Goal: Download file/media

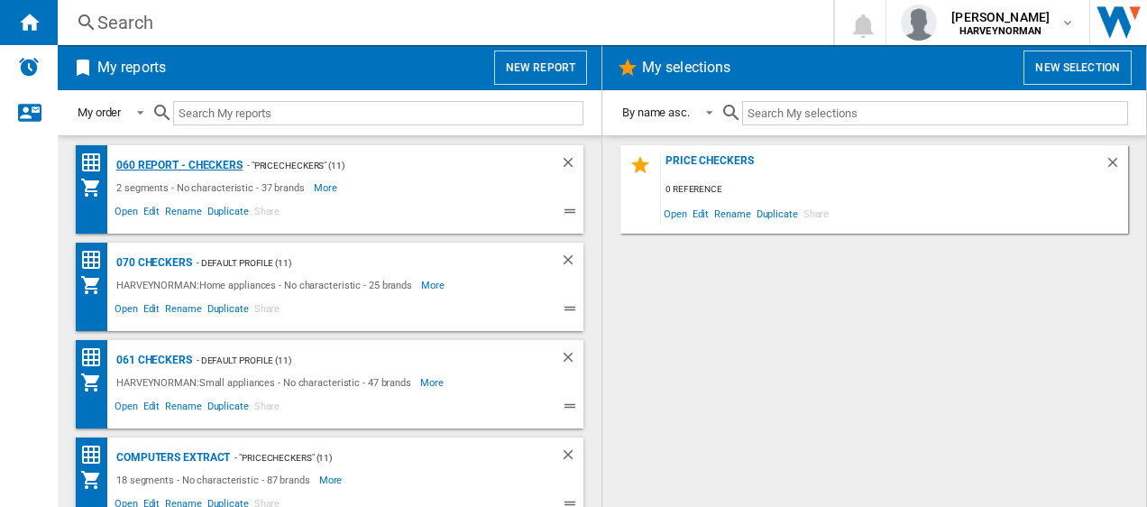
click at [159, 168] on div "060 report - Checkers" at bounding box center [177, 165] width 131 height 23
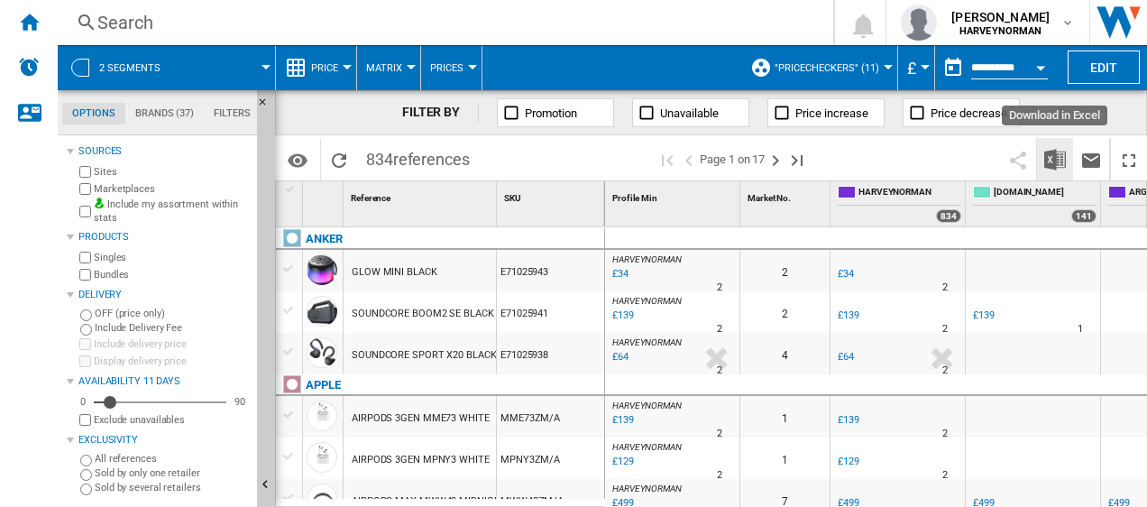
click at [1061, 160] on img "Download in Excel" at bounding box center [1056, 160] width 22 height 22
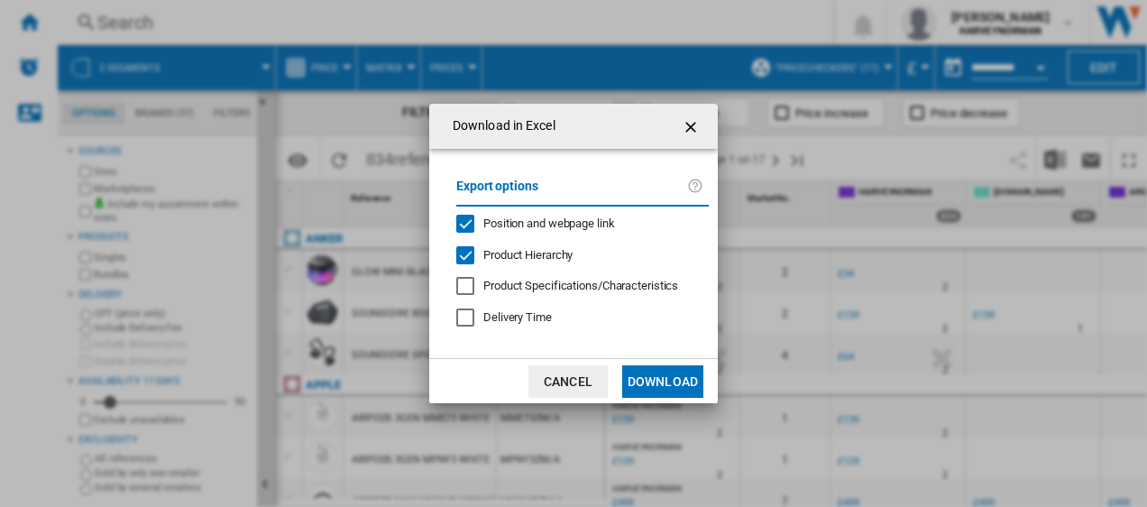
click at [683, 388] on button "Download" at bounding box center [662, 381] width 81 height 32
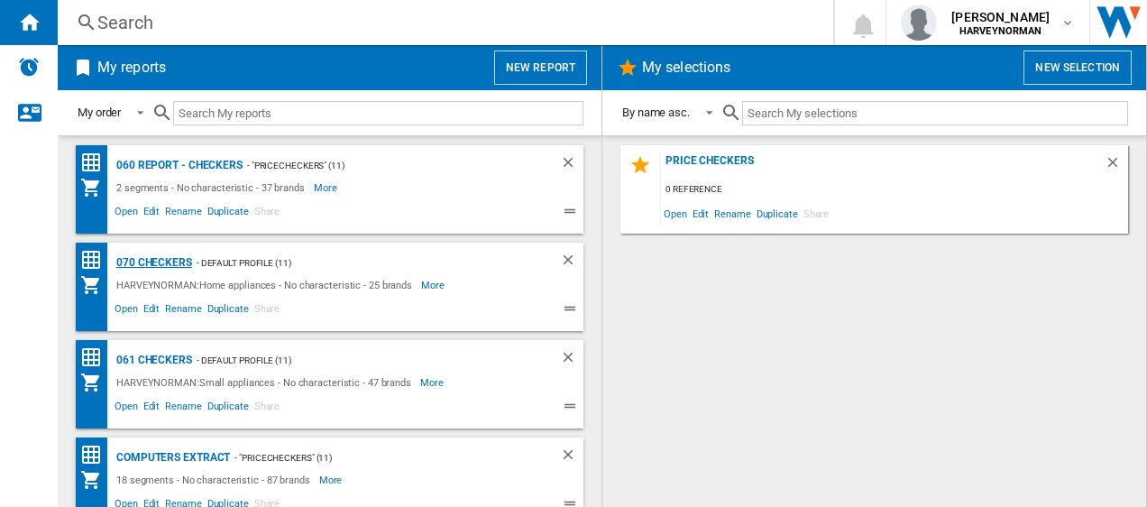
click at [157, 259] on div "070 Checkers" at bounding box center [152, 263] width 80 height 23
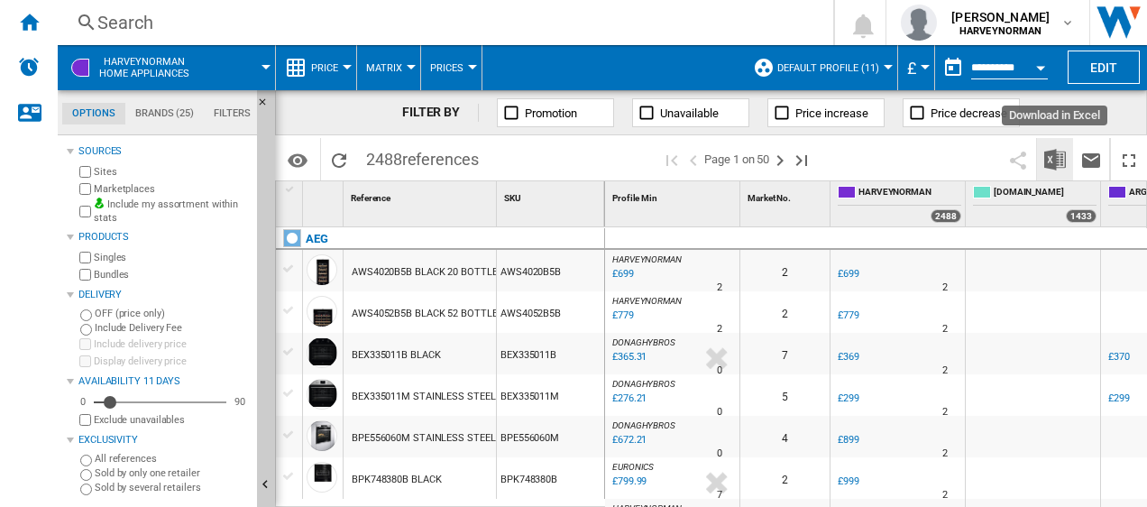
click at [1055, 158] on img "Download in Excel" at bounding box center [1056, 160] width 22 height 22
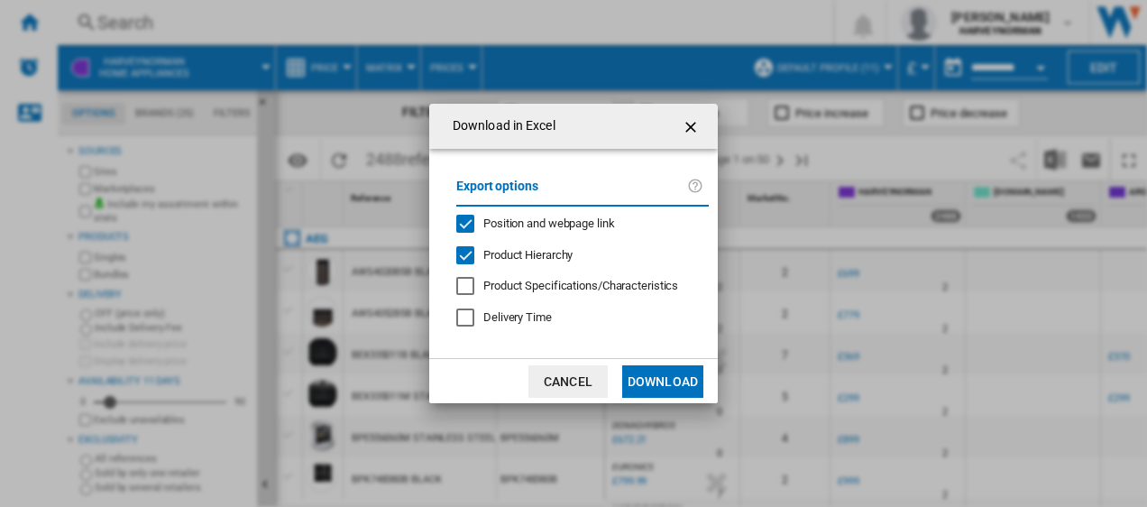
click at [657, 378] on button "Download" at bounding box center [662, 381] width 81 height 32
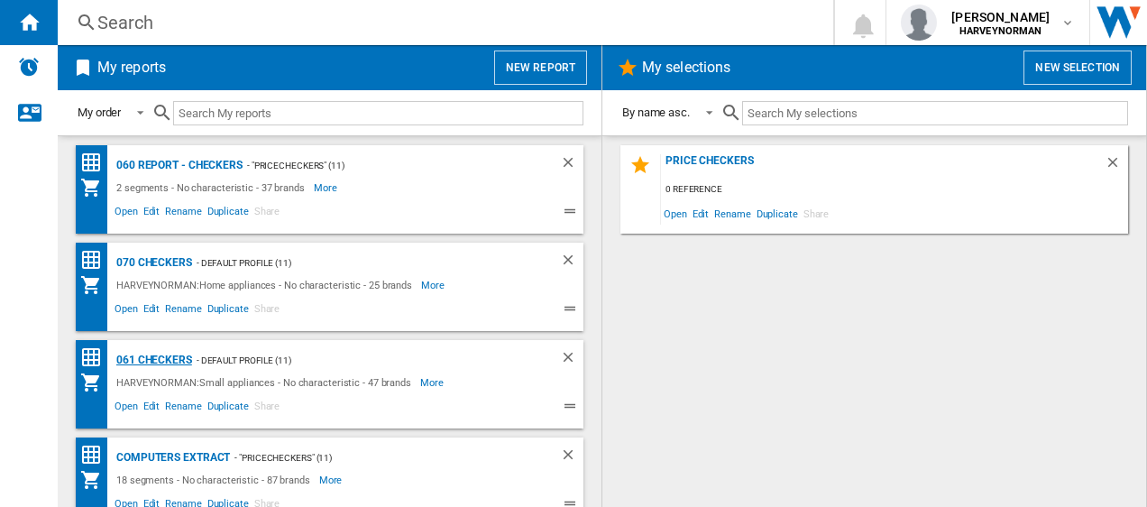
click at [135, 358] on div "061 Checkers" at bounding box center [152, 360] width 80 height 23
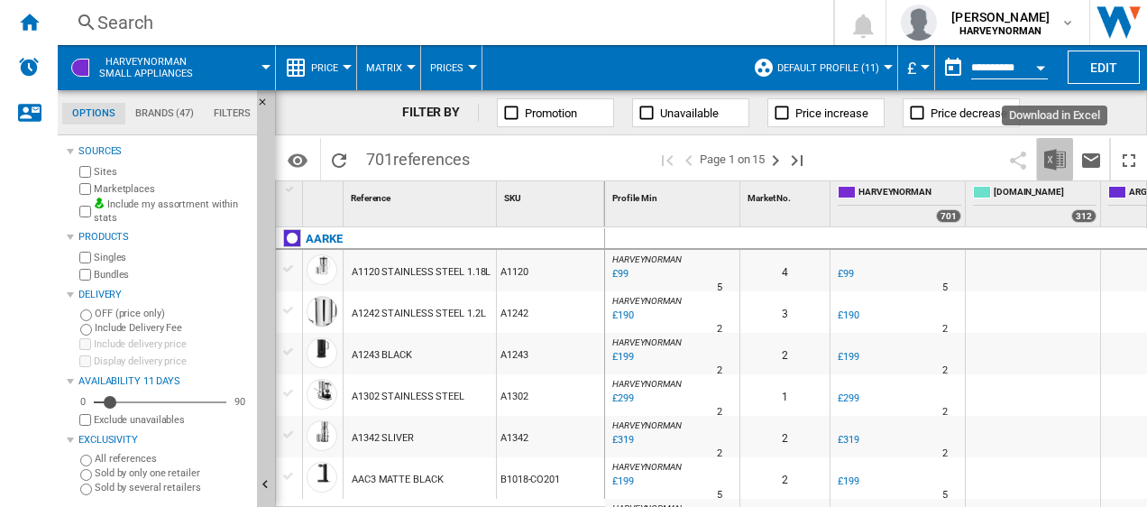
click at [1053, 158] on img "Download in Excel" at bounding box center [1056, 160] width 22 height 22
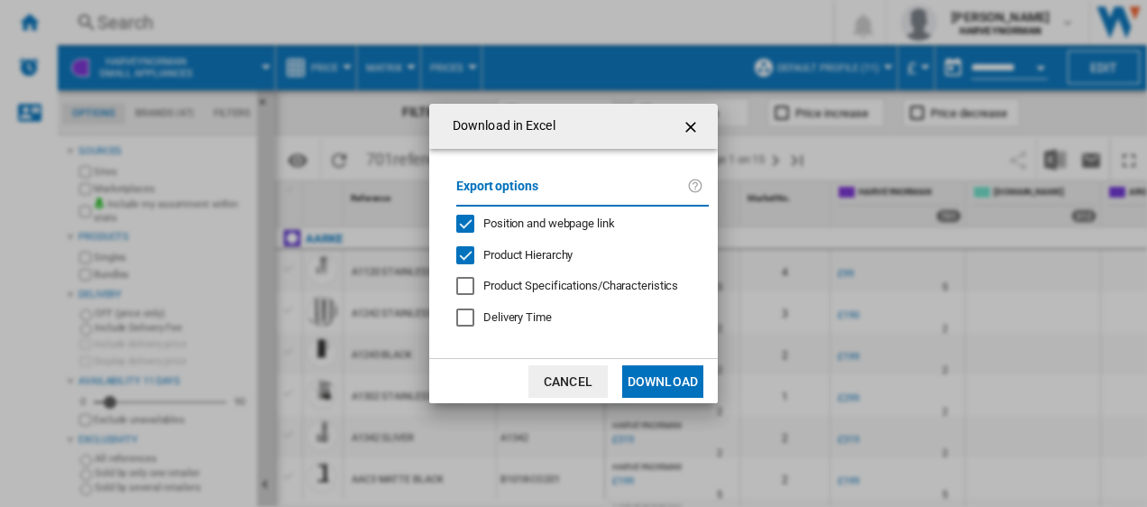
click at [646, 378] on button "Download" at bounding box center [662, 381] width 81 height 32
